Goal: Task Accomplishment & Management: Manage account settings

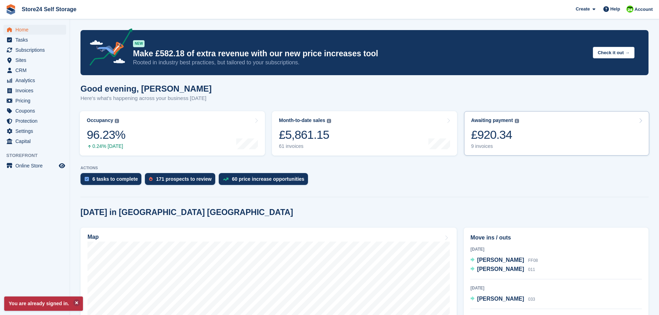
click at [488, 136] on div "£920.34" at bounding box center [495, 135] width 48 height 14
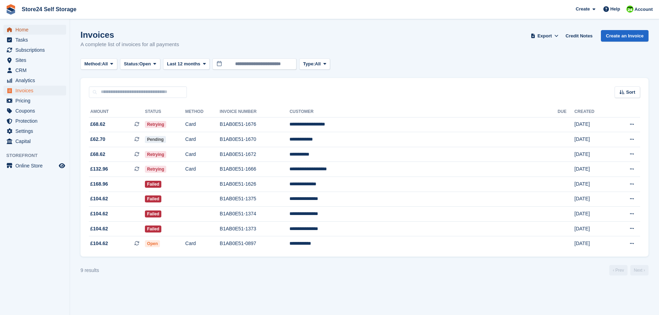
click at [29, 31] on span "Home" at bounding box center [36, 30] width 42 height 10
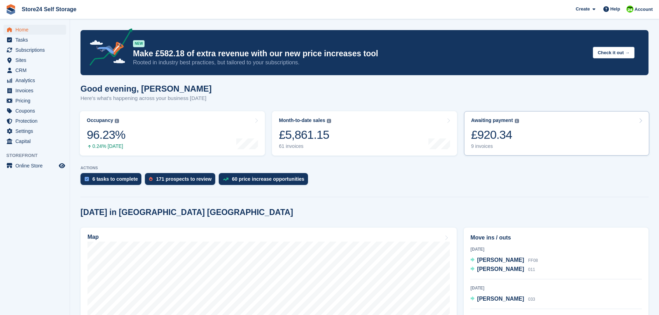
click at [491, 133] on div "£920.34" at bounding box center [495, 135] width 48 height 14
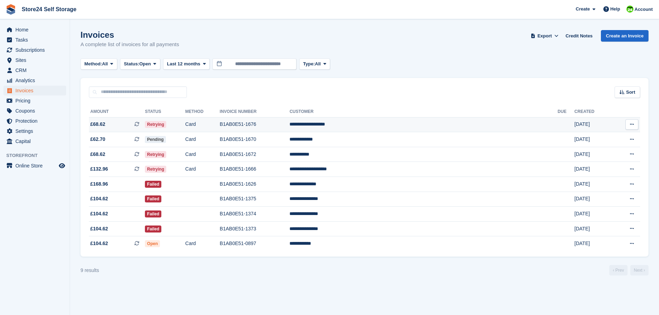
click at [288, 124] on td "B1AB0E51-1676" at bounding box center [255, 124] width 70 height 15
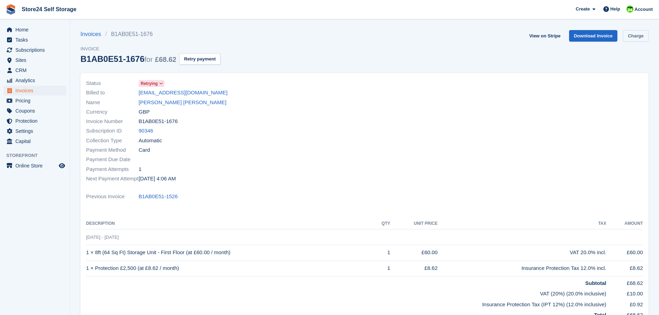
click at [632, 36] on link "Charge" at bounding box center [636, 36] width 26 height 12
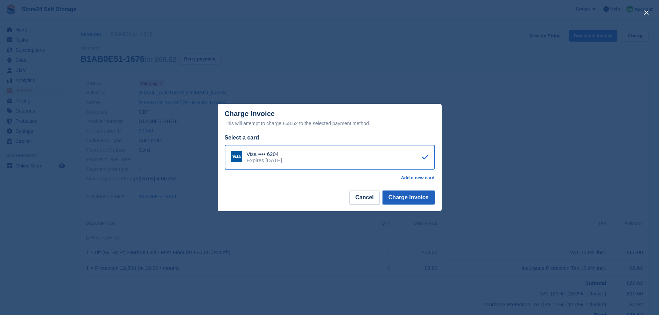
click at [420, 197] on button "Charge Invoice" at bounding box center [409, 198] width 52 height 14
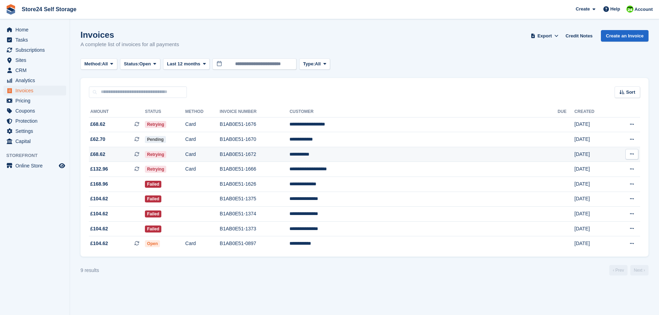
click at [384, 154] on td "**********" at bounding box center [423, 154] width 268 height 15
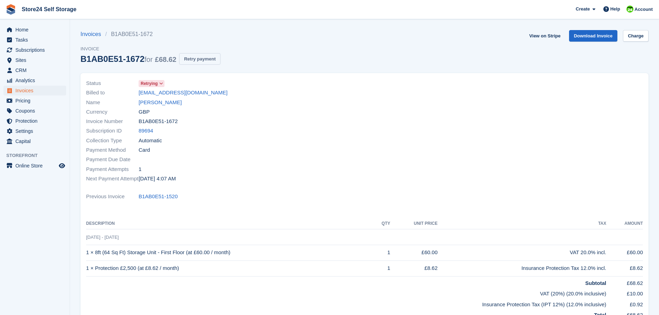
click at [188, 60] on button "Retry payment" at bounding box center [199, 59] width 41 height 12
click at [631, 35] on link "Charge" at bounding box center [636, 36] width 26 height 12
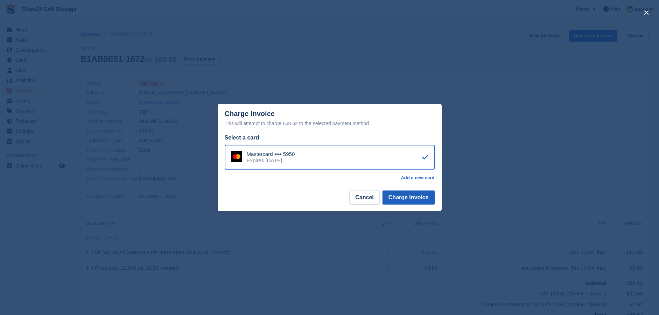
click at [416, 197] on button "Charge Invoice" at bounding box center [409, 198] width 52 height 14
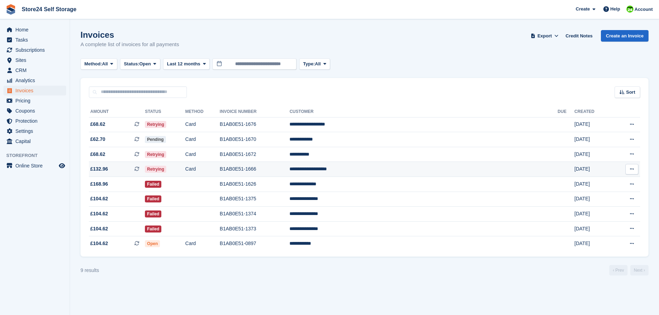
click at [290, 169] on td "B1AB0E51-1666" at bounding box center [255, 169] width 70 height 15
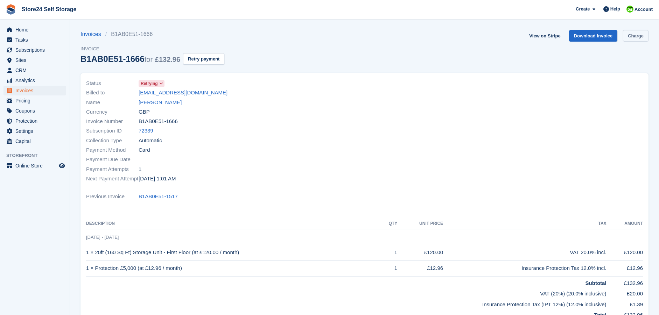
click at [630, 38] on link "Charge" at bounding box center [636, 36] width 26 height 12
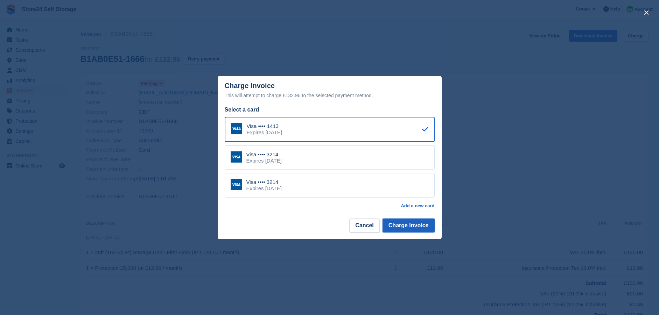
click at [400, 228] on button "Charge Invoice" at bounding box center [409, 226] width 52 height 14
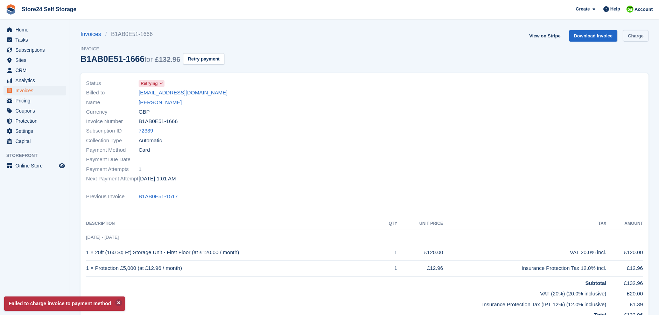
click at [631, 37] on link "Charge" at bounding box center [636, 36] width 26 height 12
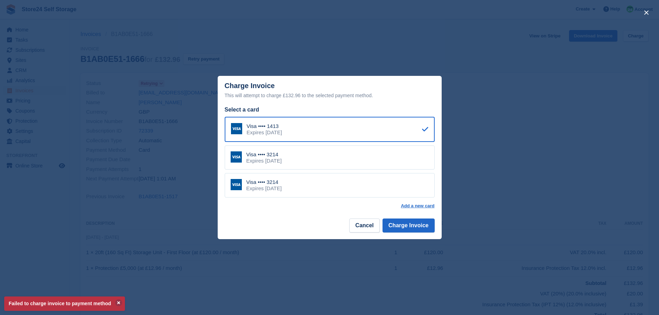
click at [372, 160] on div "Visa •••• 3214 Expires February 2028" at bounding box center [330, 158] width 210 height 25
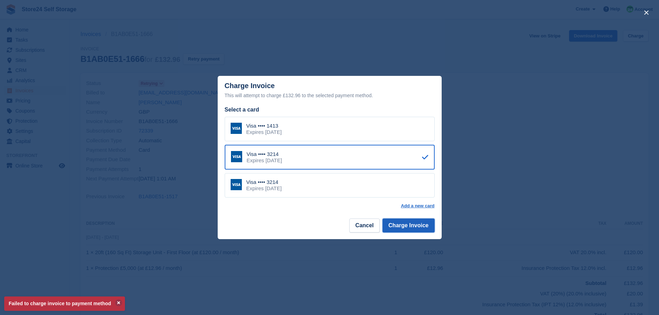
click at [404, 226] on button "Charge Invoice" at bounding box center [409, 226] width 52 height 14
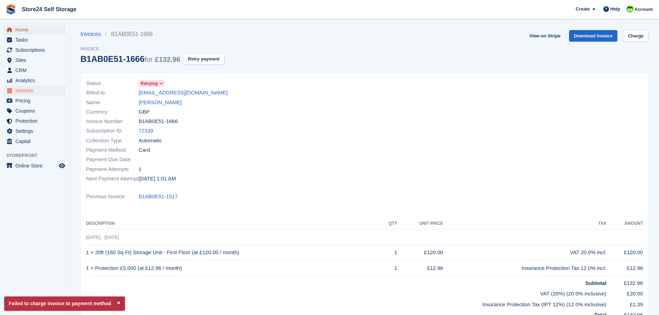
click at [19, 30] on span "Home" at bounding box center [36, 30] width 42 height 10
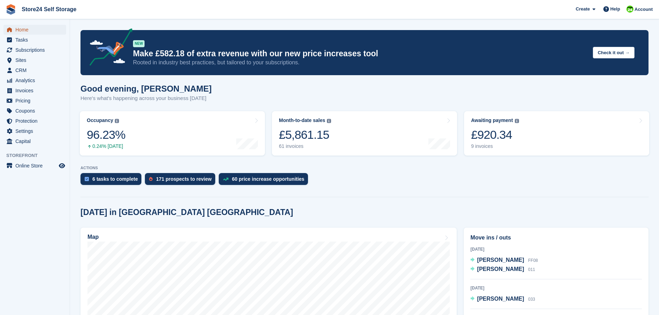
click at [27, 32] on span "Home" at bounding box center [36, 30] width 42 height 10
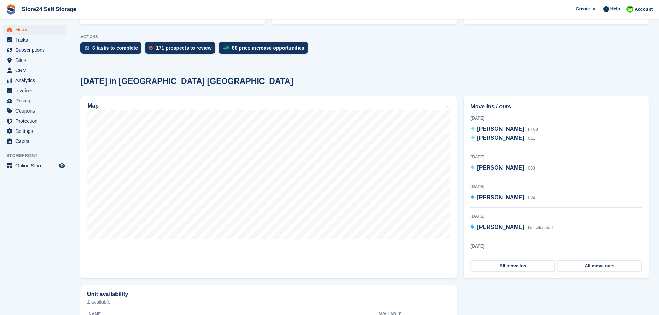
scroll to position [140, 0]
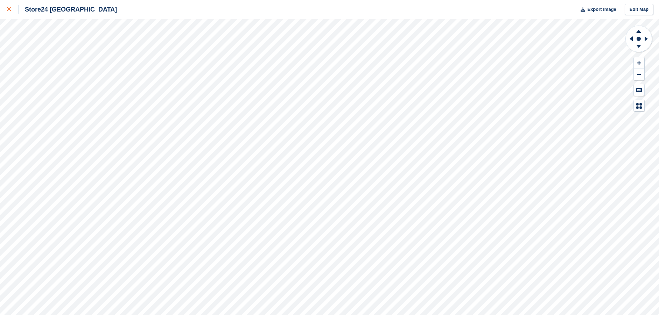
click at [8, 9] on icon at bounding box center [9, 9] width 4 height 4
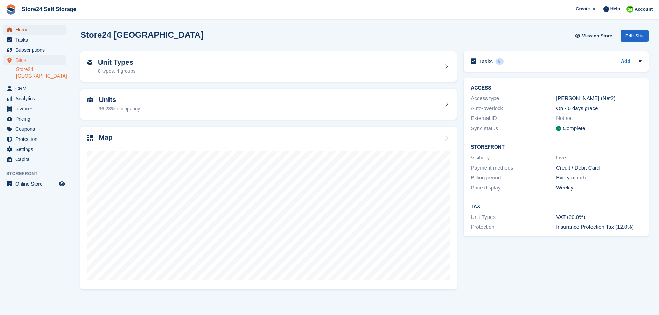
click at [23, 32] on span "Home" at bounding box center [36, 30] width 42 height 10
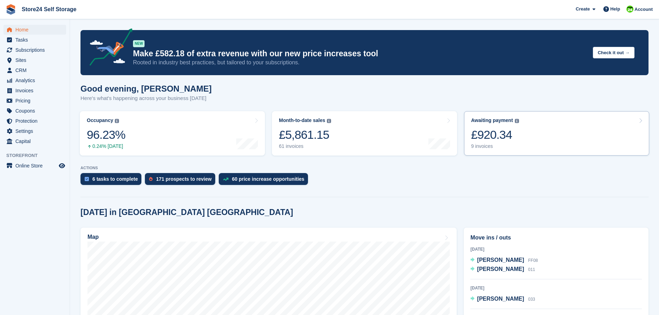
click at [499, 134] on div "£920.34" at bounding box center [495, 135] width 48 height 14
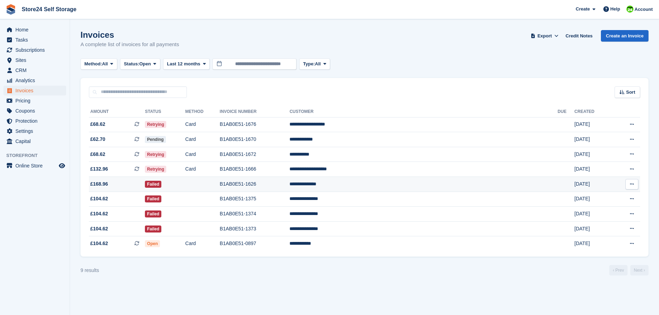
click at [386, 184] on td "**********" at bounding box center [423, 184] width 268 height 15
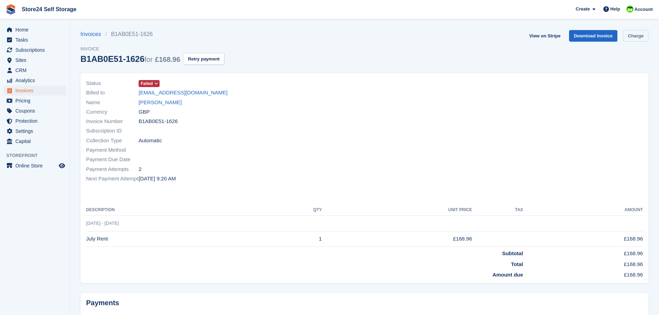
click at [634, 39] on link "Charge" at bounding box center [636, 36] width 26 height 12
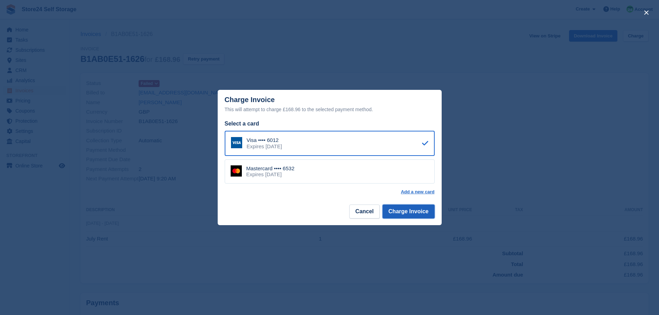
click at [422, 212] on button "Charge Invoice" at bounding box center [409, 212] width 52 height 14
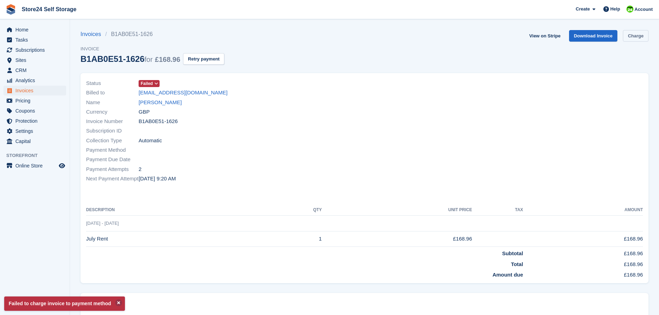
click at [631, 36] on link "Charge" at bounding box center [636, 36] width 26 height 12
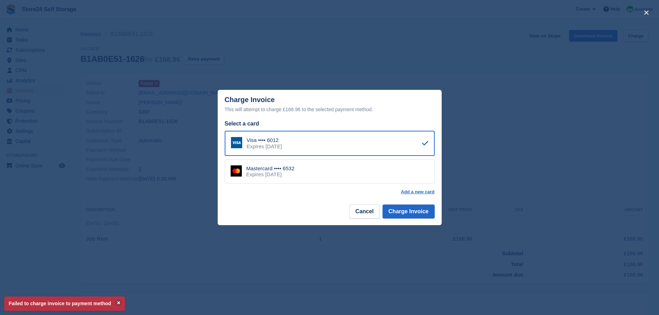
click at [396, 175] on div "Mastercard •••• 6532 Expires [DATE]" at bounding box center [330, 172] width 210 height 25
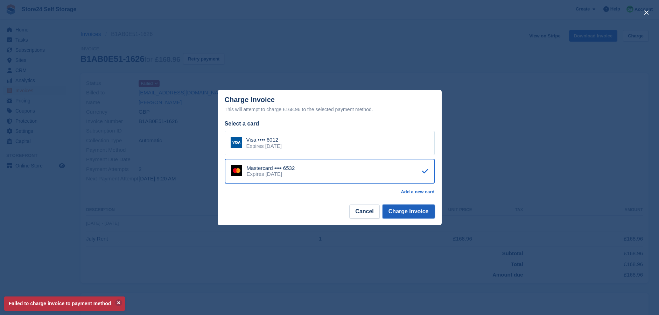
click at [408, 212] on button "Charge Invoice" at bounding box center [409, 212] width 52 height 14
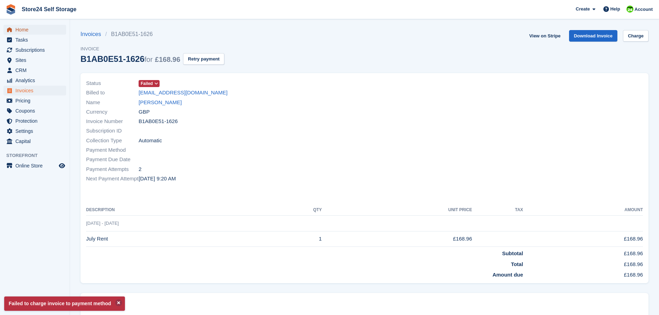
click at [18, 27] on span "Home" at bounding box center [36, 30] width 42 height 10
